Goal: Task Accomplishment & Management: Complete application form

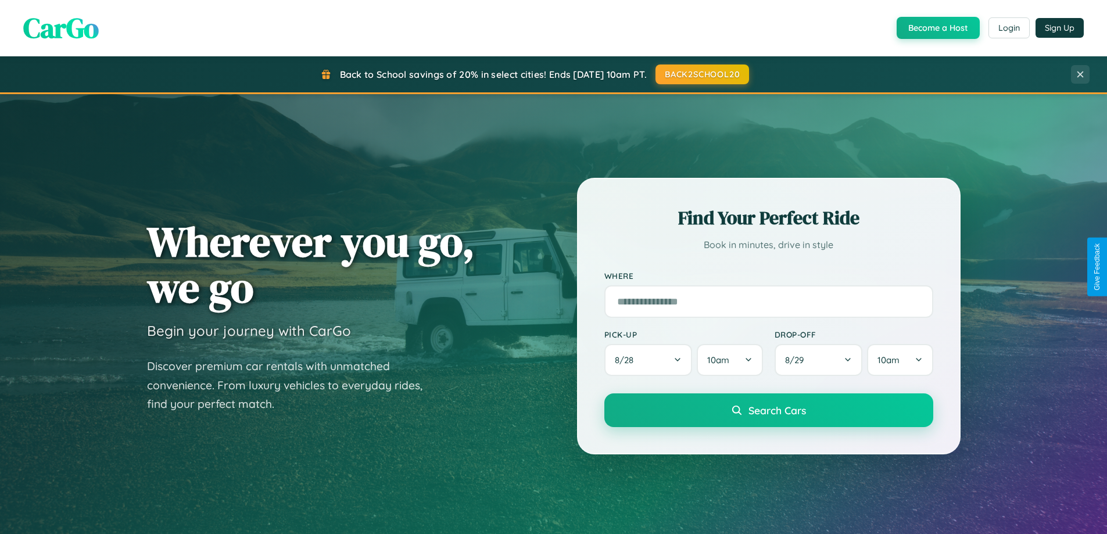
scroll to position [501, 0]
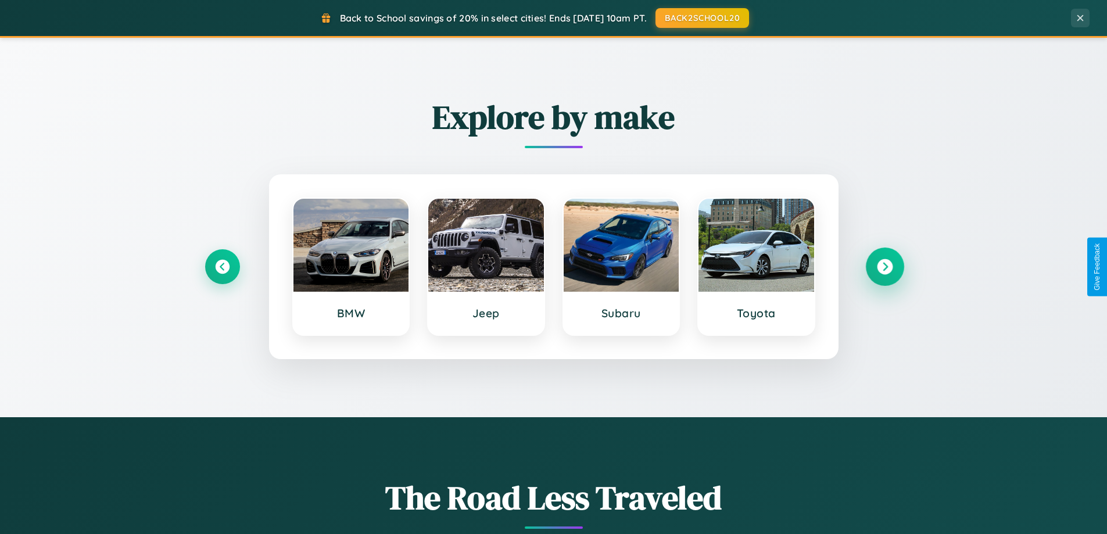
click at [885, 267] on icon at bounding box center [885, 267] width 16 height 16
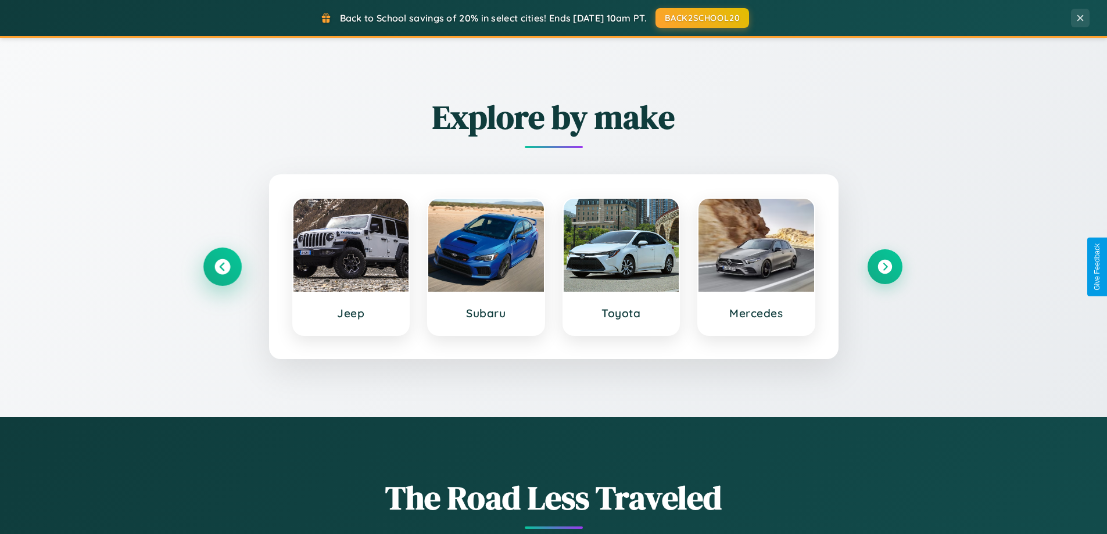
click at [222, 267] on icon at bounding box center [223, 267] width 16 height 16
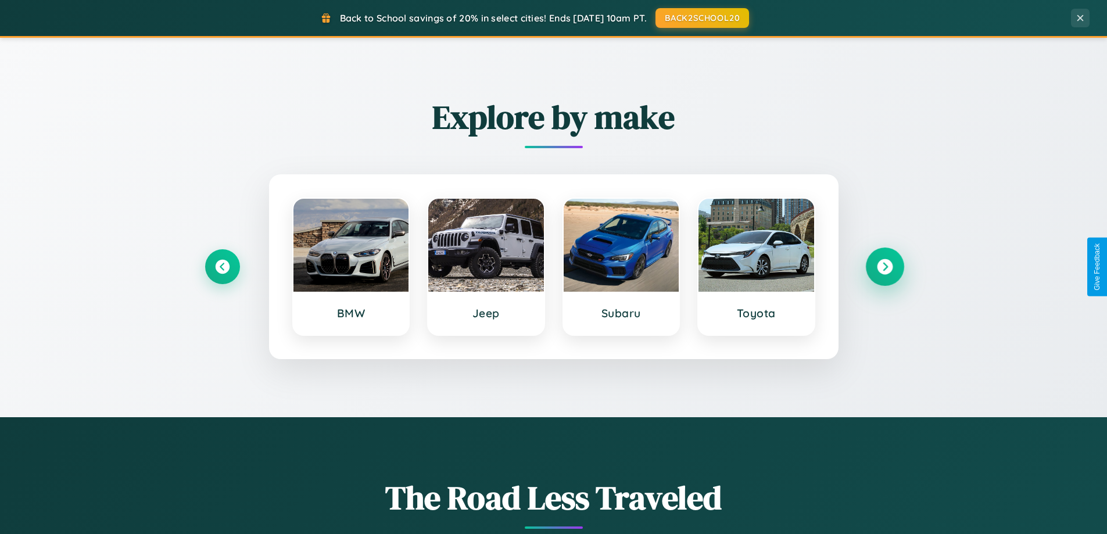
click at [885, 267] on icon at bounding box center [885, 267] width 16 height 16
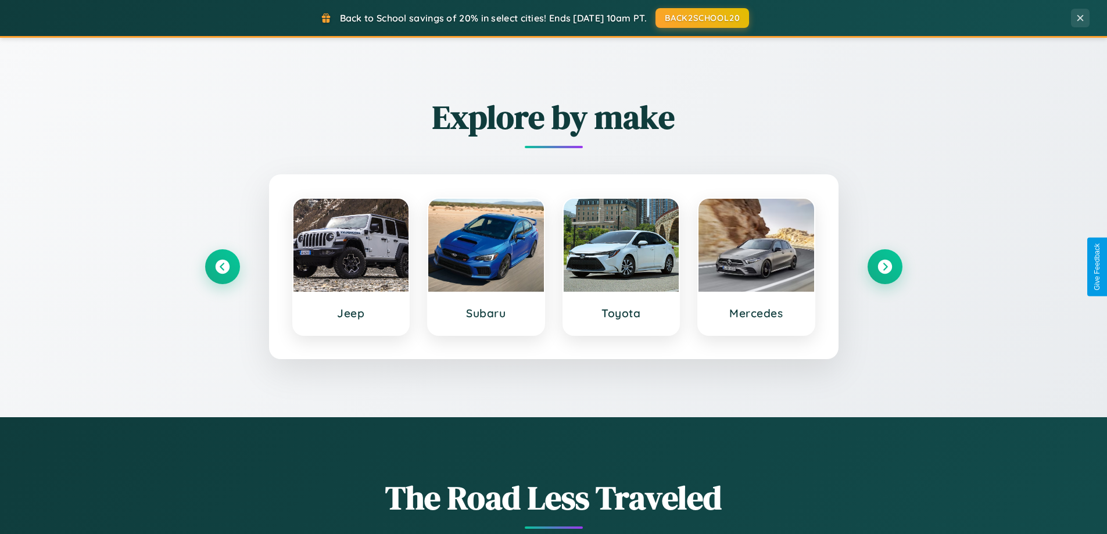
scroll to position [0, 0]
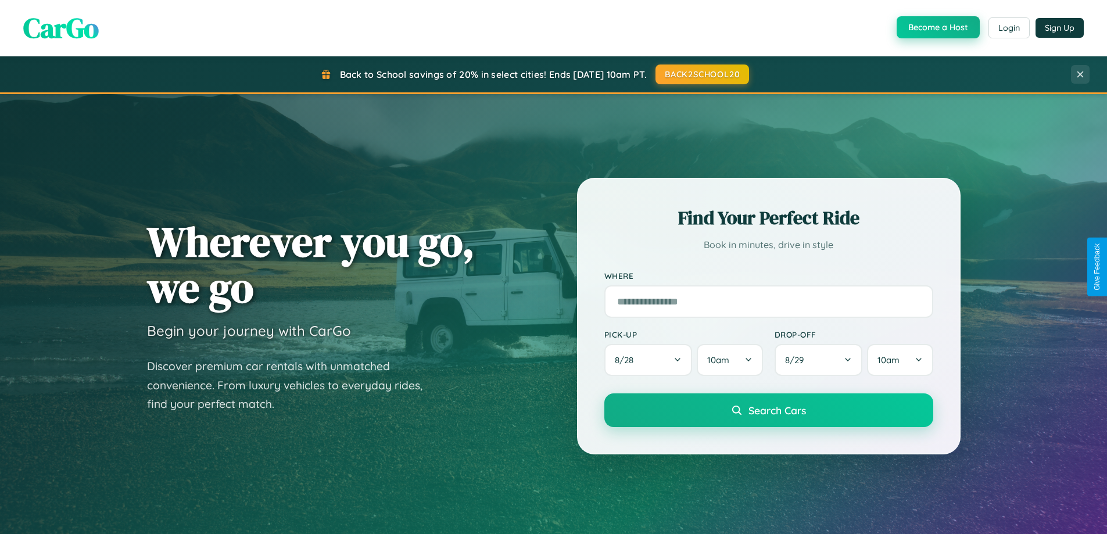
click at [937, 28] on button "Become a Host" at bounding box center [938, 27] width 83 height 22
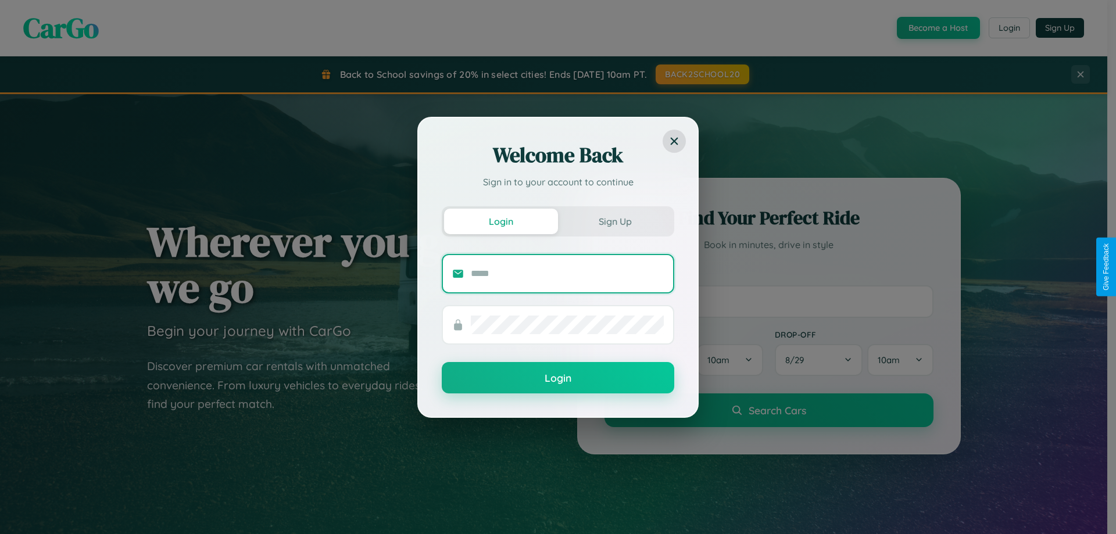
click at [567, 273] on input "text" at bounding box center [567, 273] width 193 height 19
type input "**********"
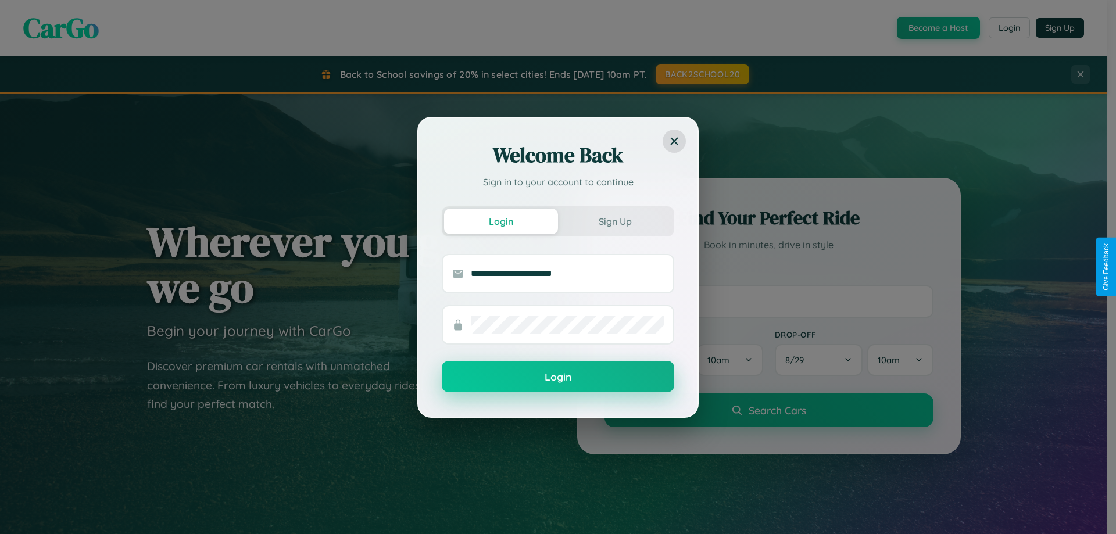
click at [558, 377] on button "Login" at bounding box center [558, 376] width 233 height 31
